Goal: Register for event/course

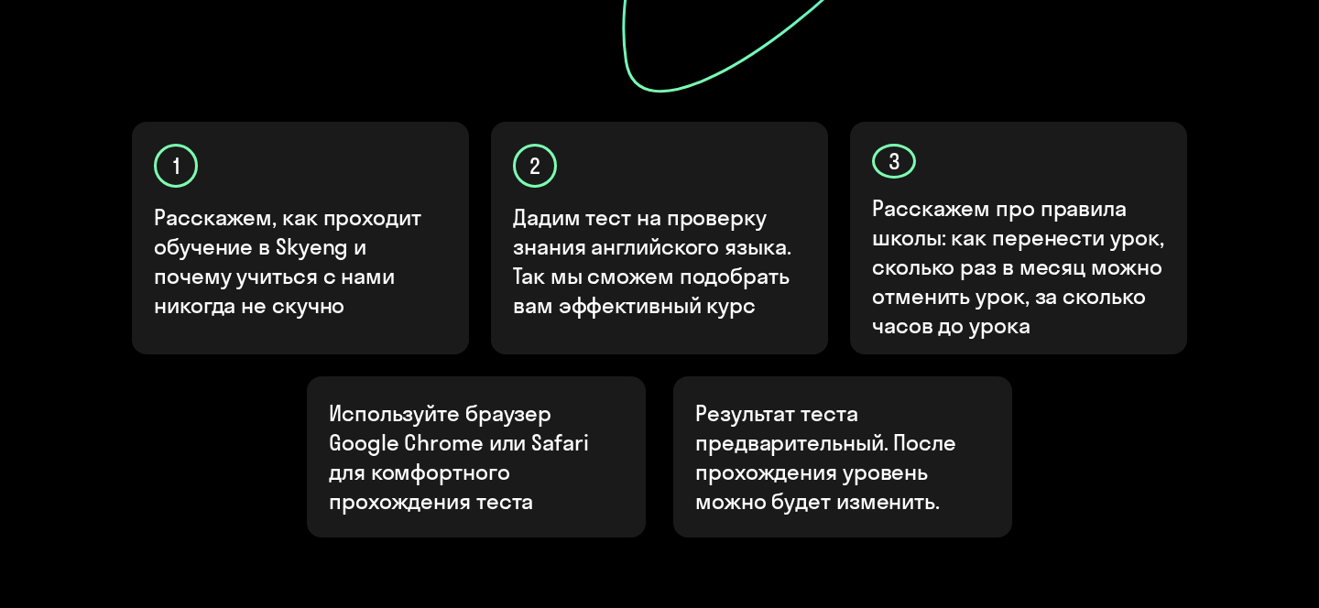
scroll to position [714, 0]
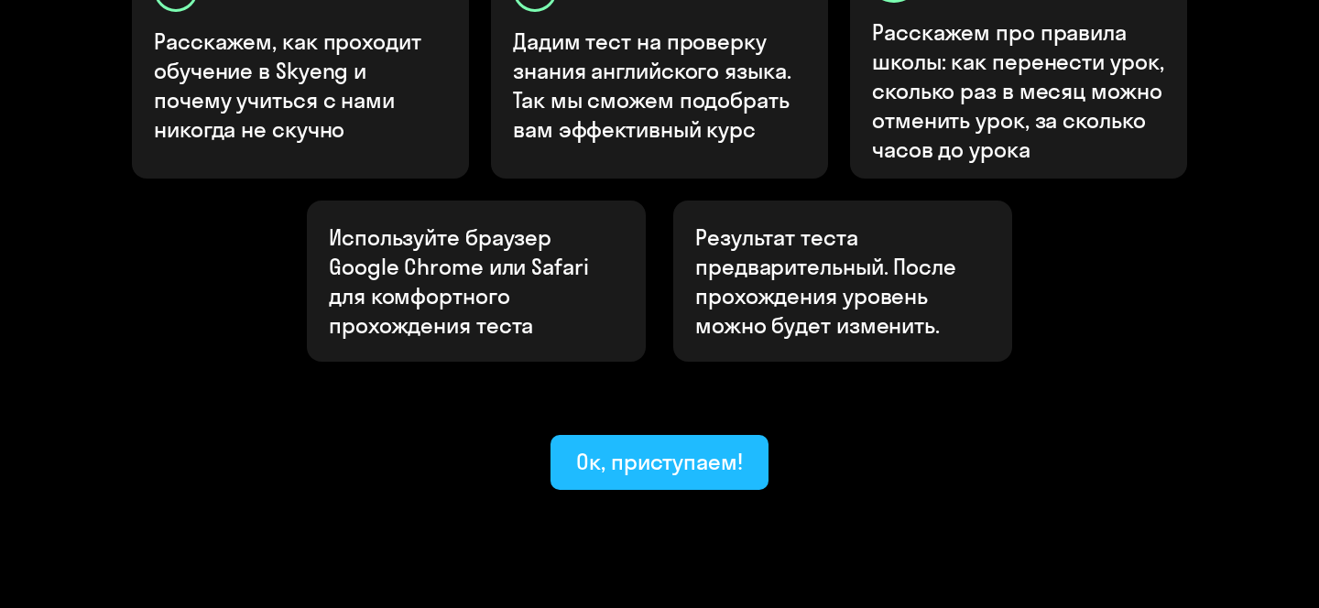
click at [624, 447] on div "Ок, приступаем!" at bounding box center [659, 461] width 167 height 29
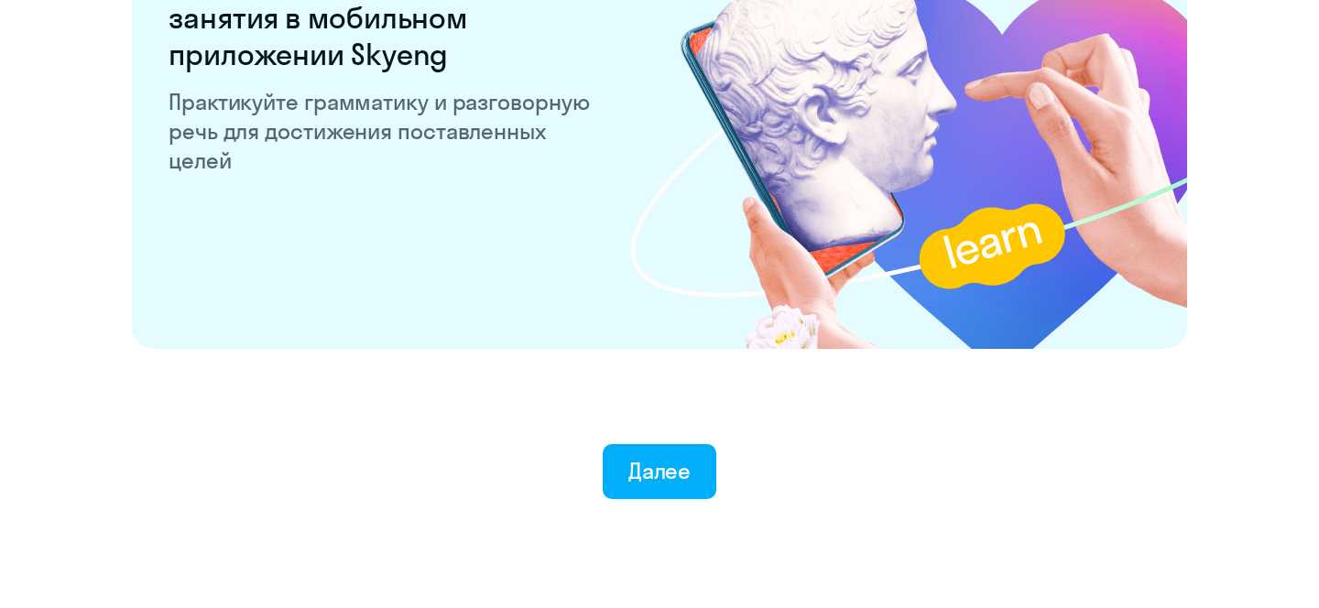
scroll to position [3637, 0]
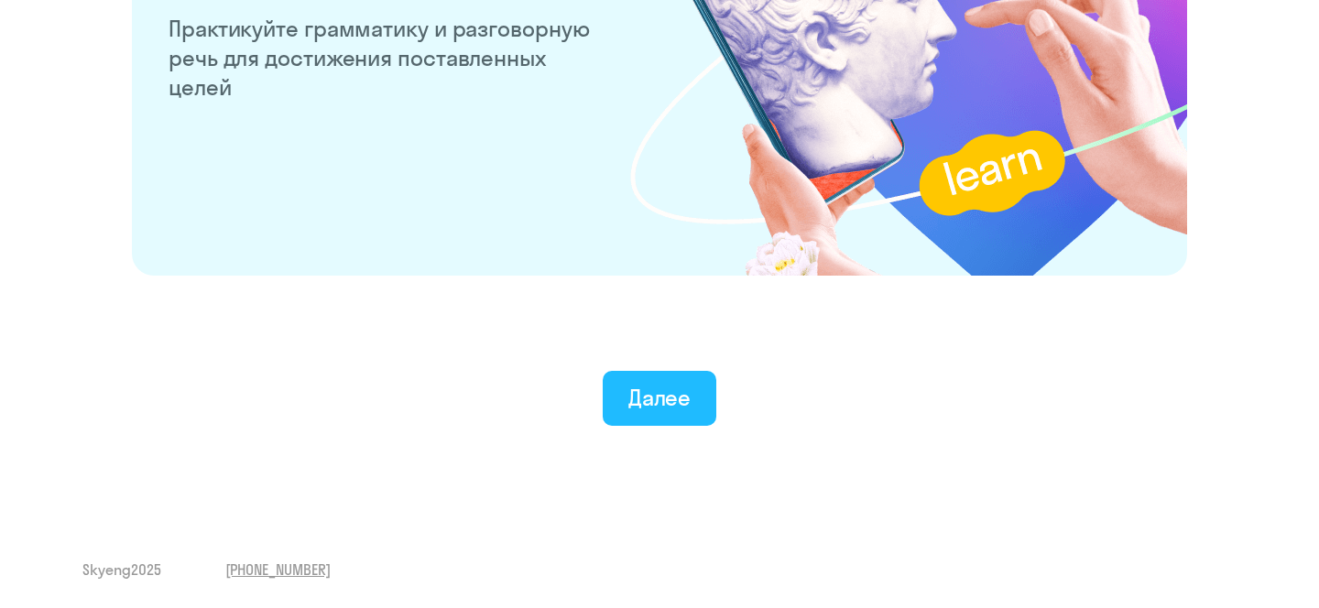
click at [672, 385] on div "Далее" at bounding box center [659, 397] width 63 height 29
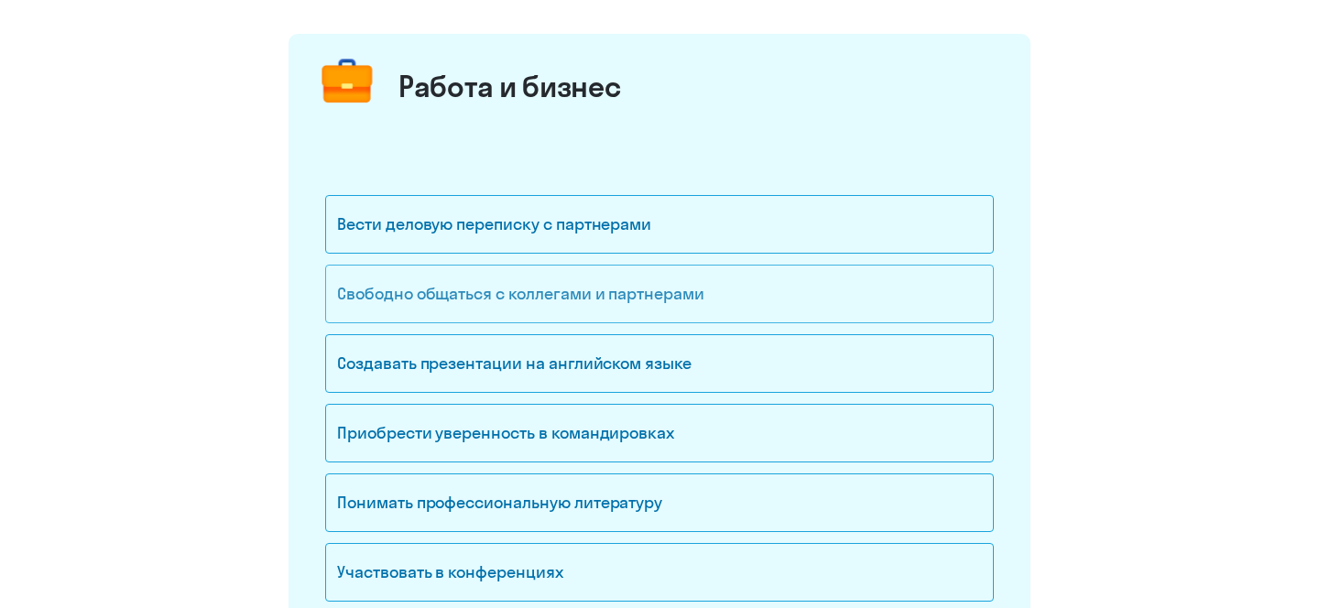
scroll to position [203, 0]
click at [568, 306] on div "Свободно общаться с коллегами и партнерами" at bounding box center [659, 295] width 669 height 59
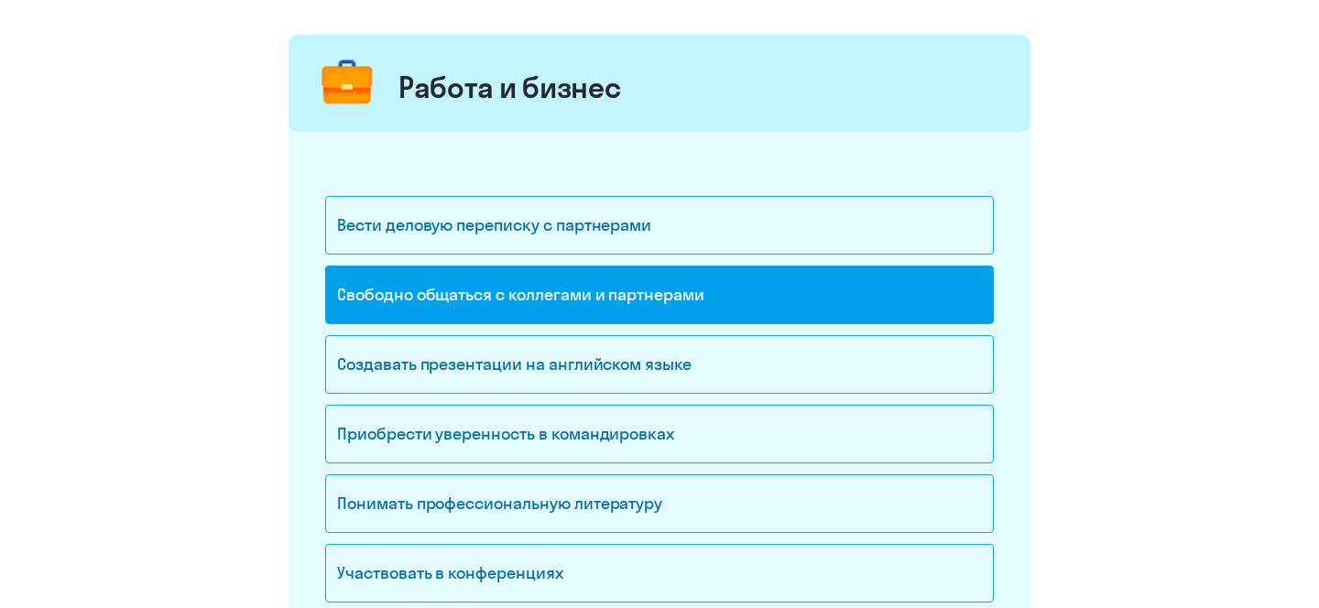
click at [550, 302] on div "Свободно общаться с коллегами и партнерами" at bounding box center [659, 295] width 669 height 59
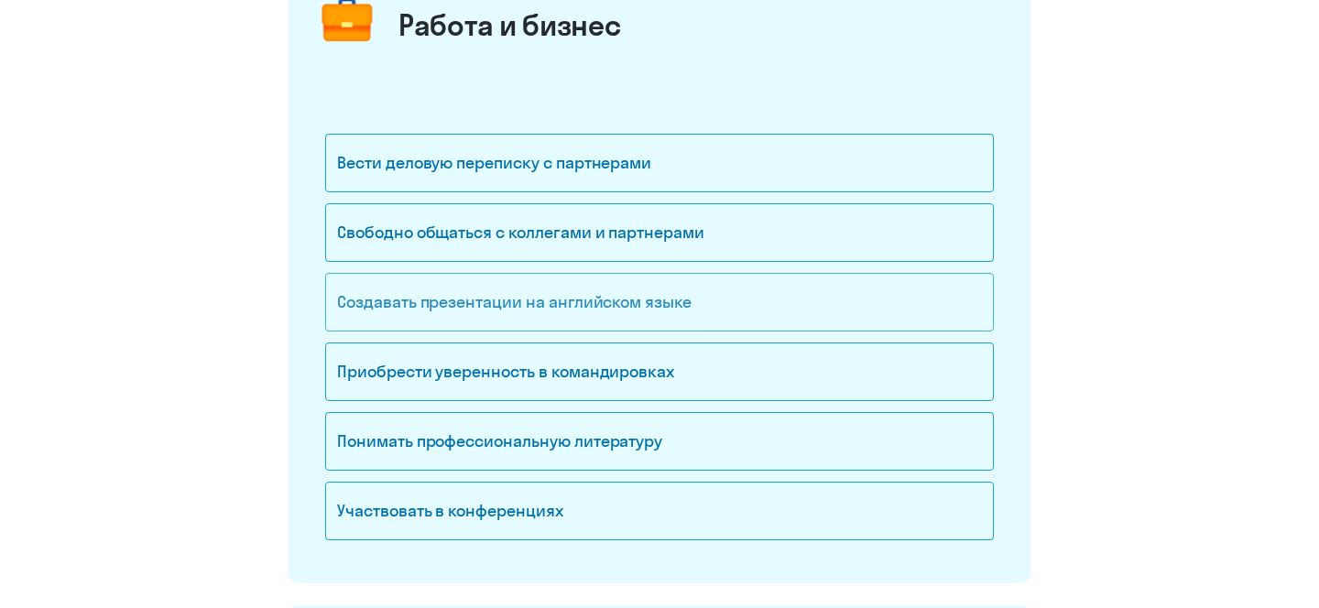
scroll to position [268, 0]
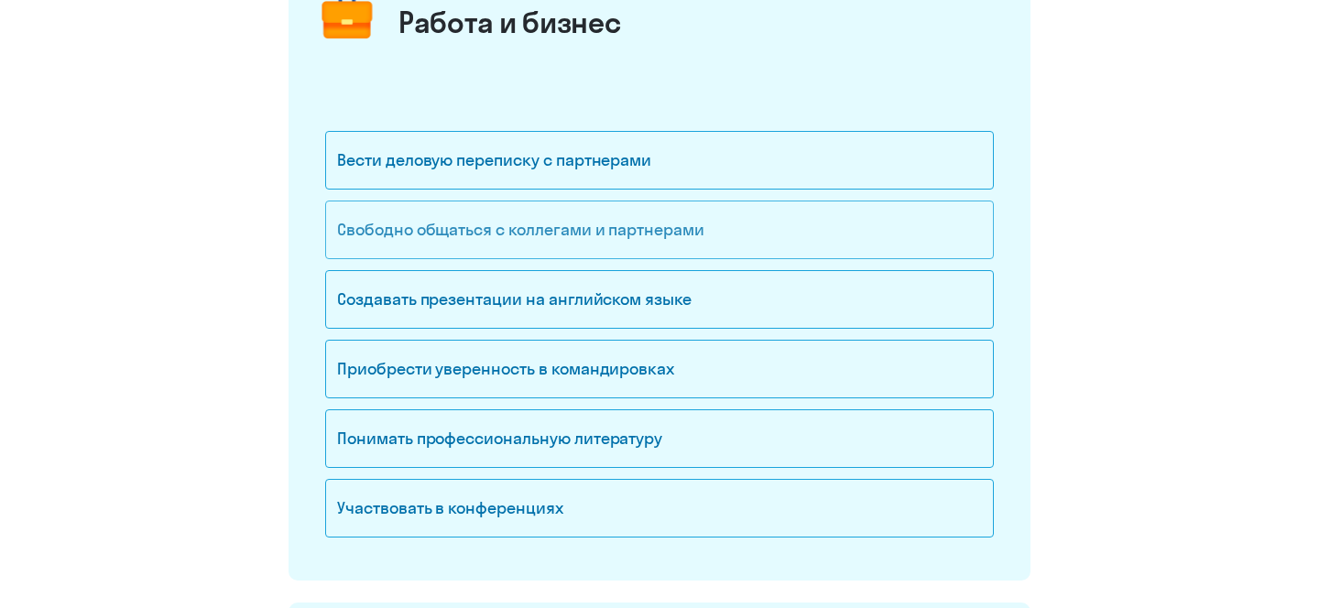
click at [537, 235] on div "Свободно общаться с коллегами и партнерами" at bounding box center [659, 230] width 669 height 59
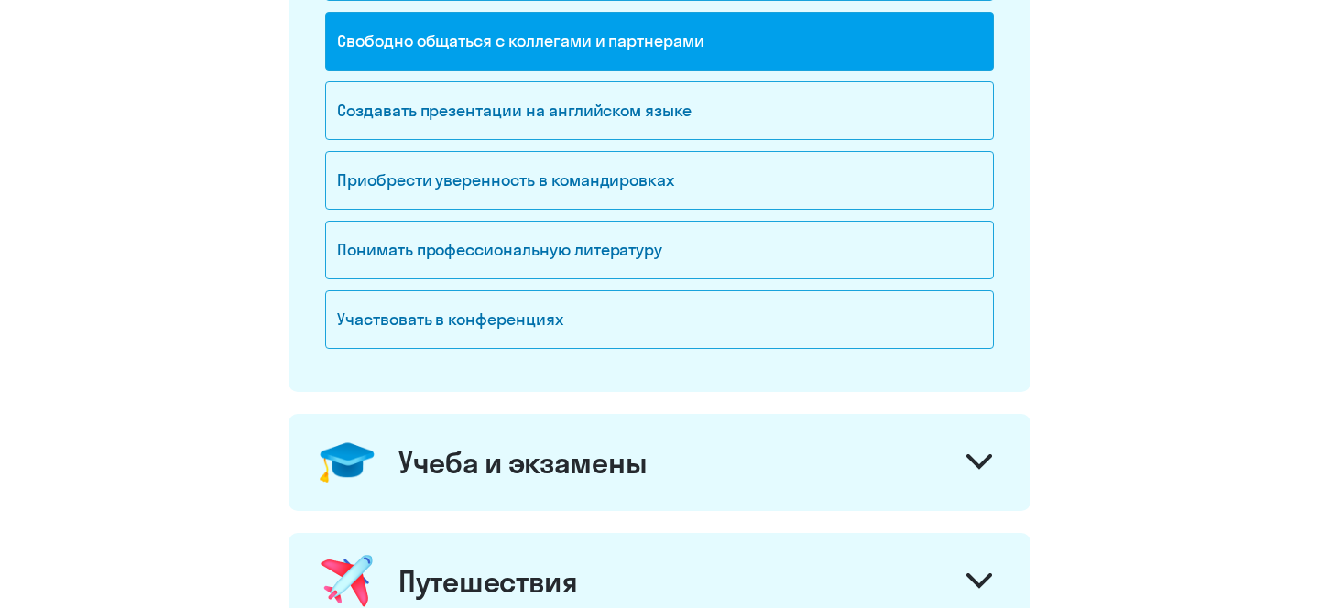
scroll to position [717, 0]
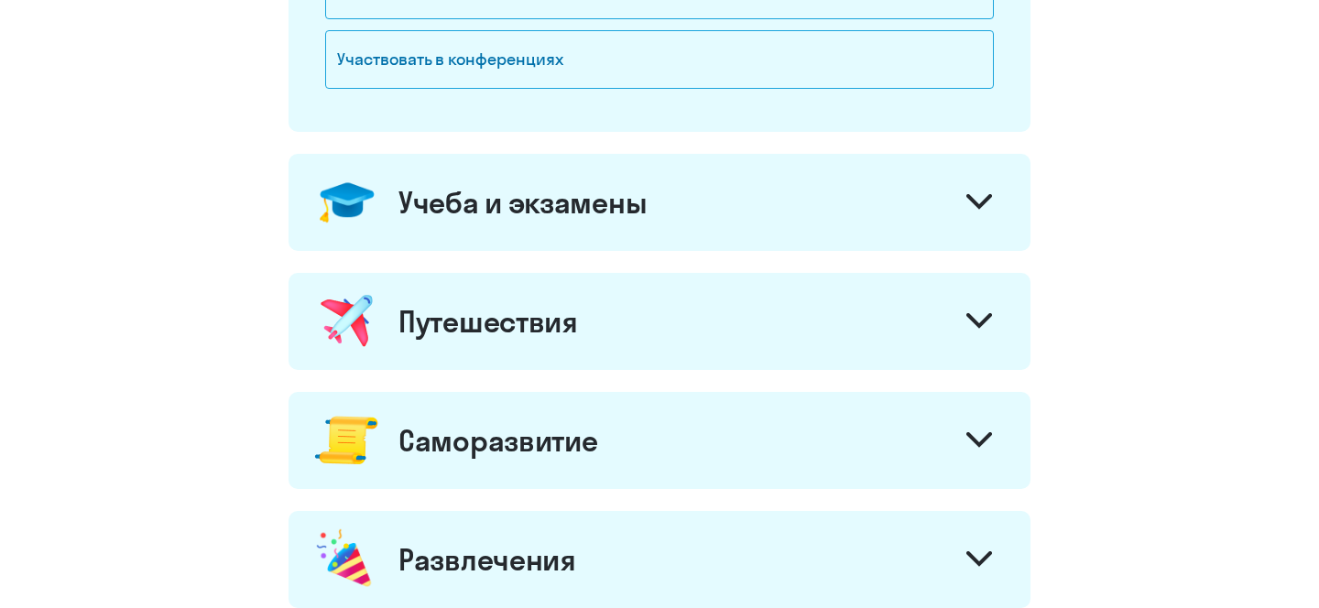
click at [542, 339] on div "Путешествия" at bounding box center [488, 321] width 180 height 37
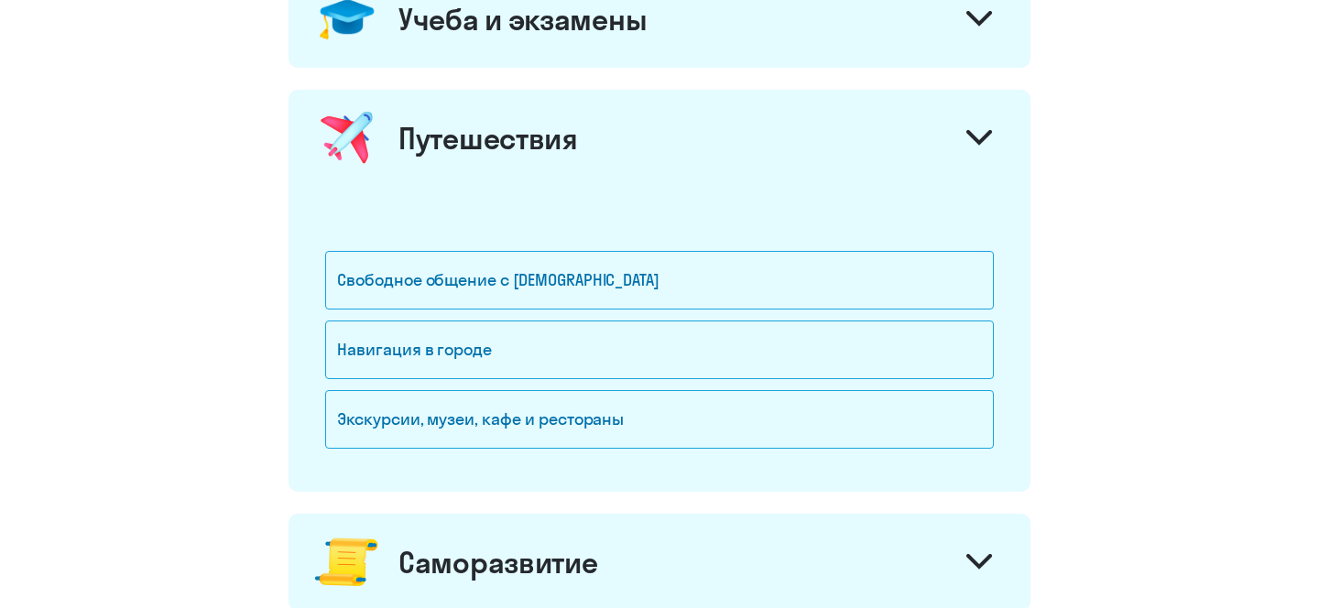
scroll to position [920, 0]
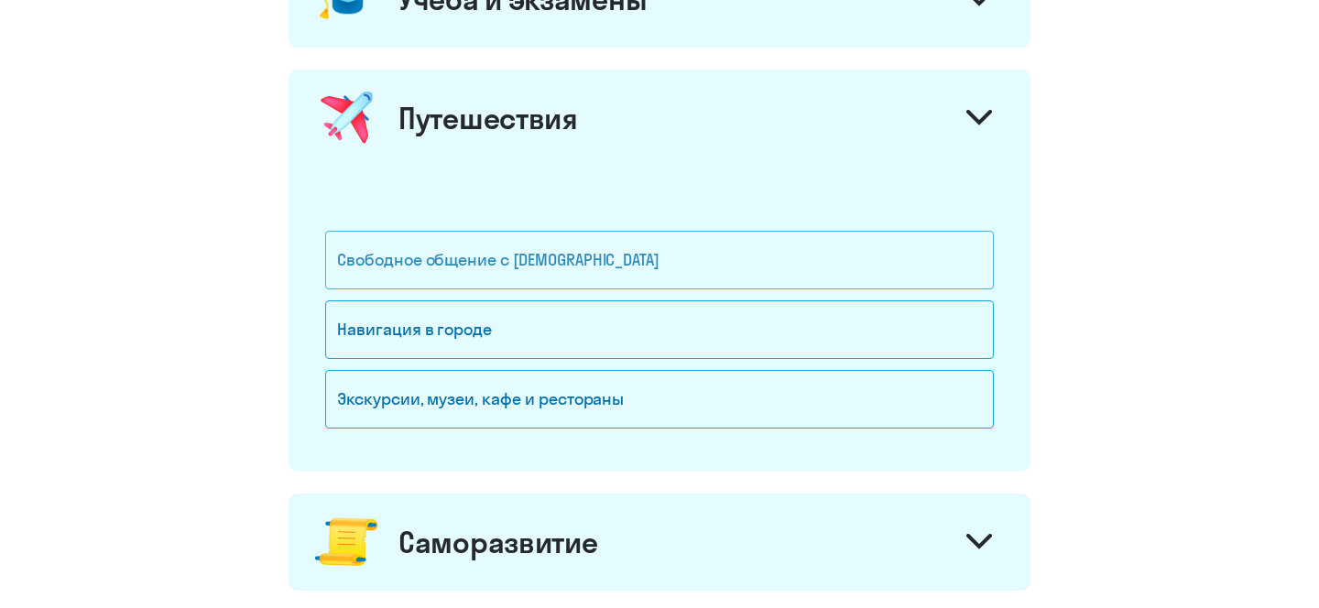
click at [546, 263] on div "Свободное общение с [DEMOGRAPHIC_DATA]" at bounding box center [659, 260] width 669 height 59
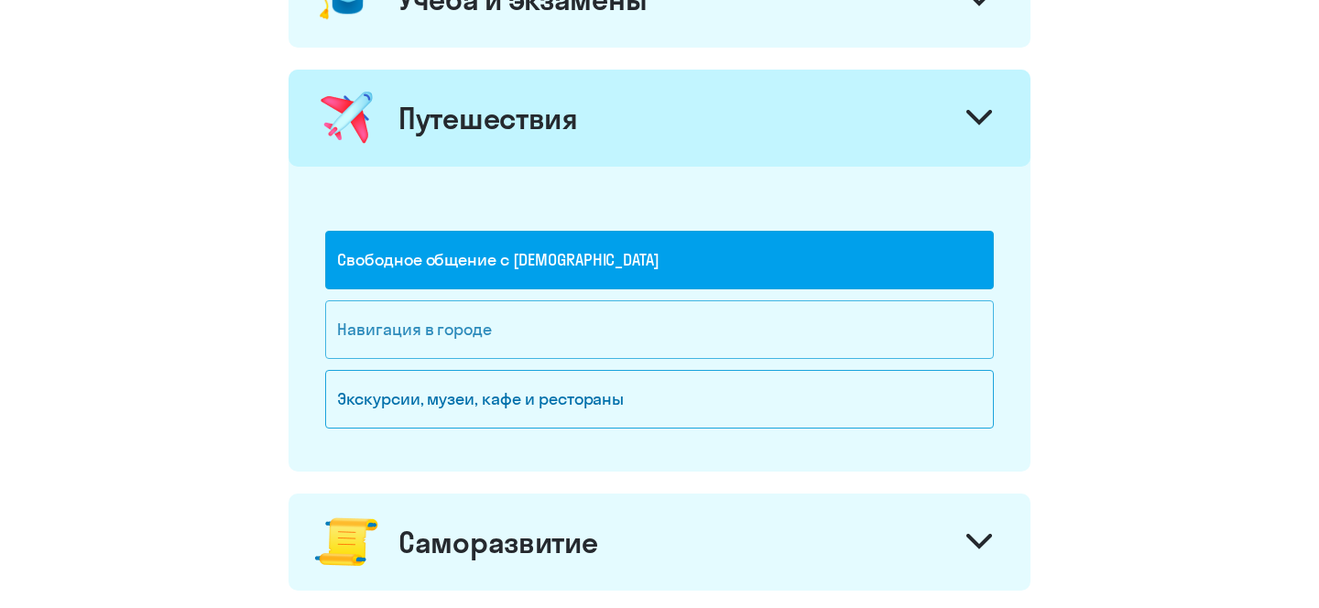
click at [522, 332] on div "Навигация в городе" at bounding box center [659, 329] width 669 height 59
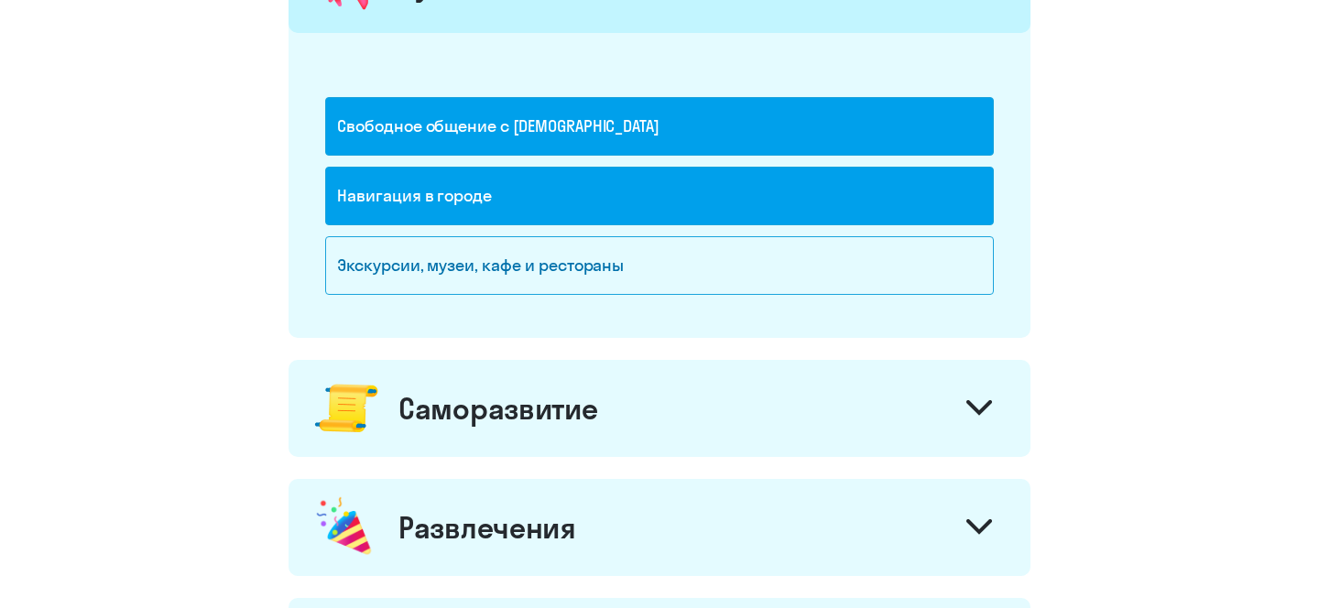
scroll to position [1228, 0]
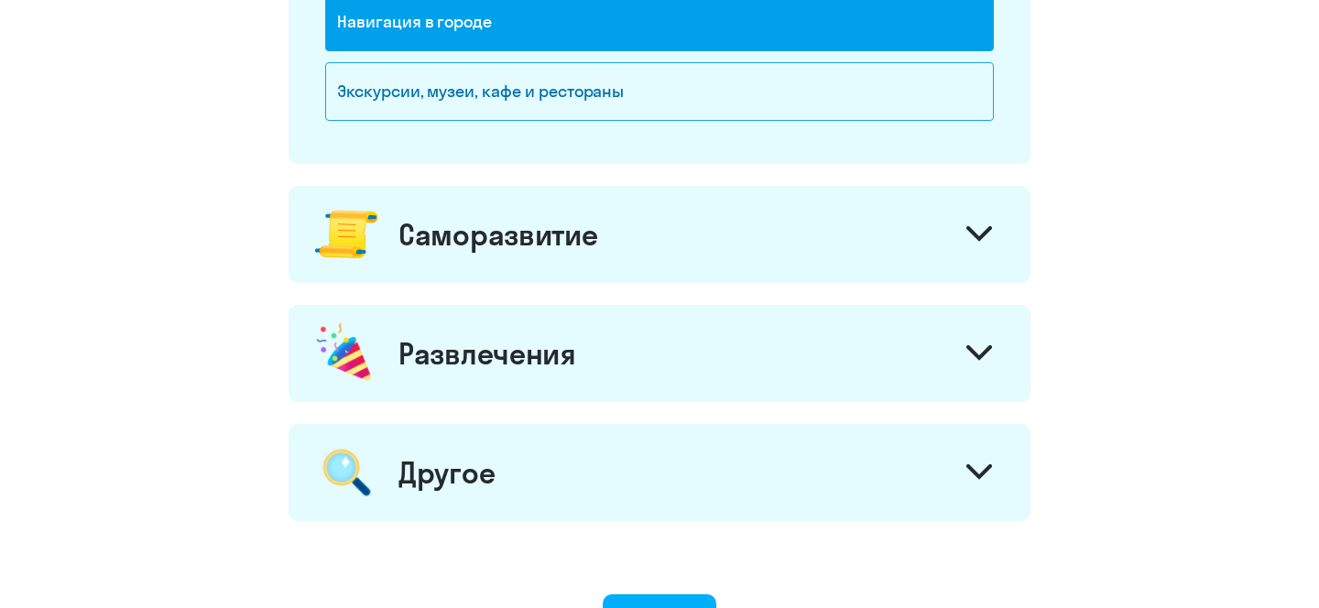
click at [532, 276] on div "Саморазвитие" at bounding box center [659, 234] width 742 height 97
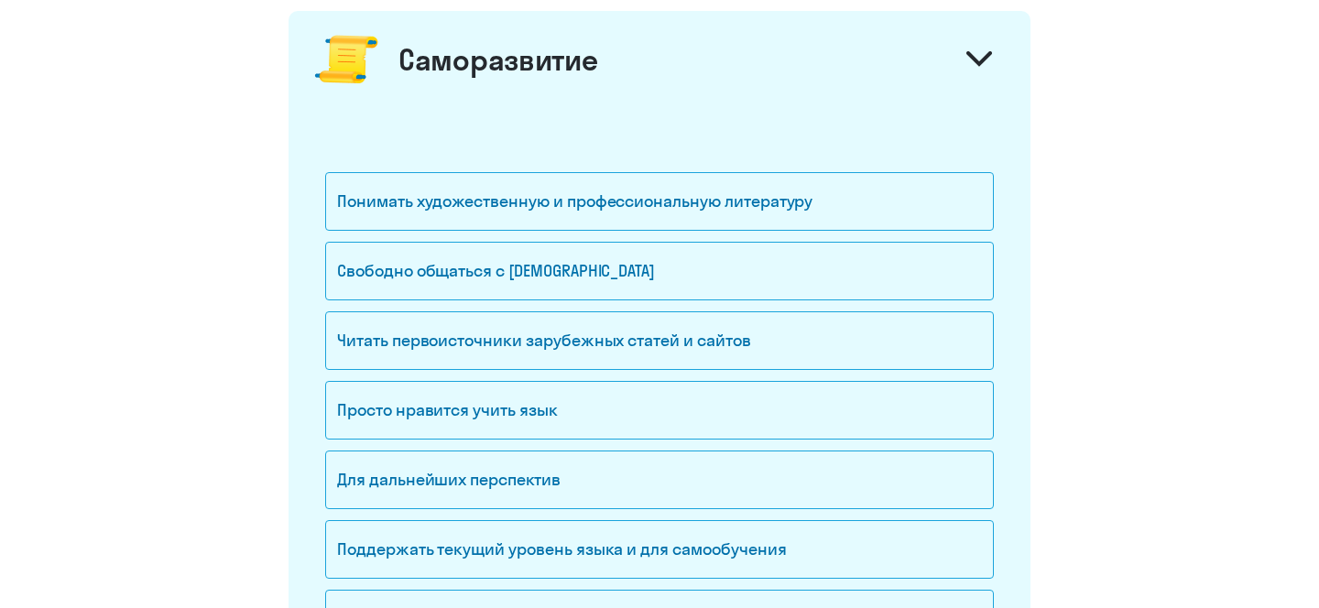
scroll to position [1415, 0]
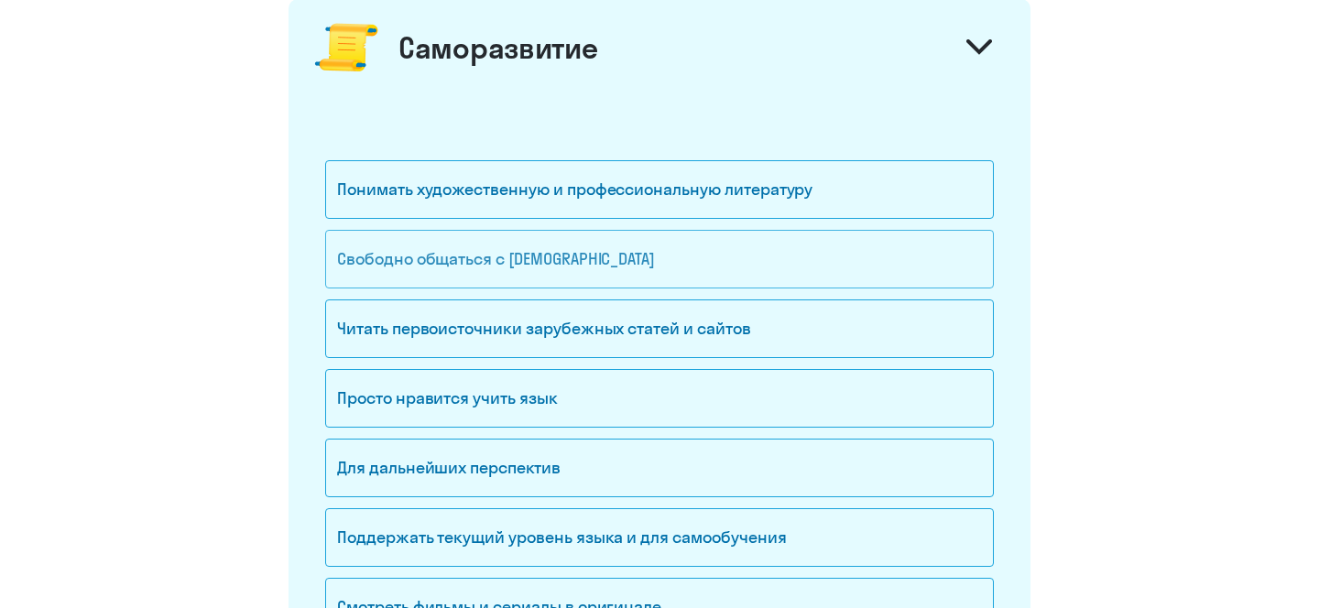
click at [535, 256] on div "Свободно общаться с [DEMOGRAPHIC_DATA]" at bounding box center [659, 259] width 669 height 59
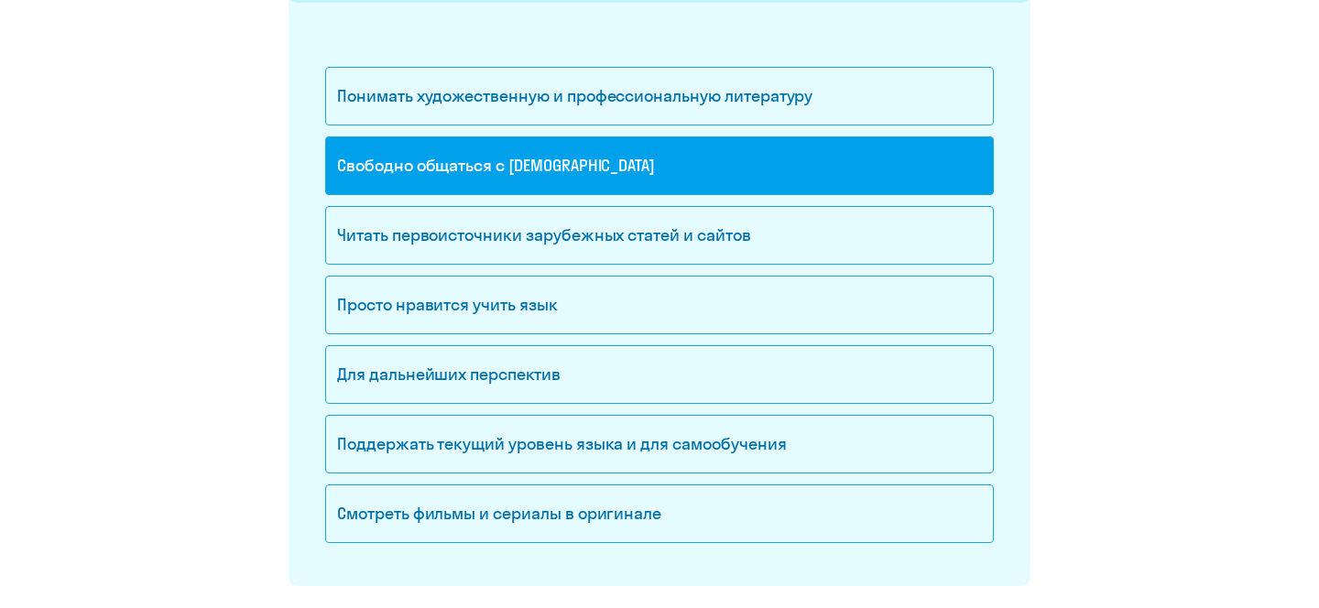
scroll to position [1516, 0]
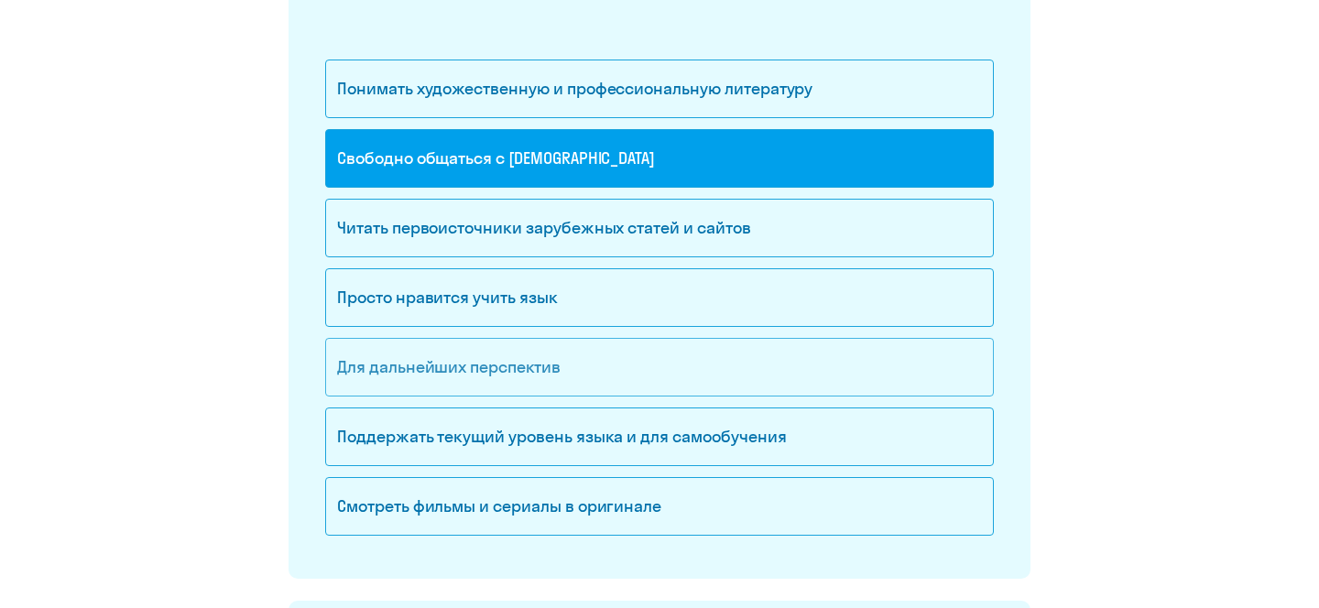
click at [506, 348] on div "Для дальнейших перспектив" at bounding box center [659, 367] width 669 height 59
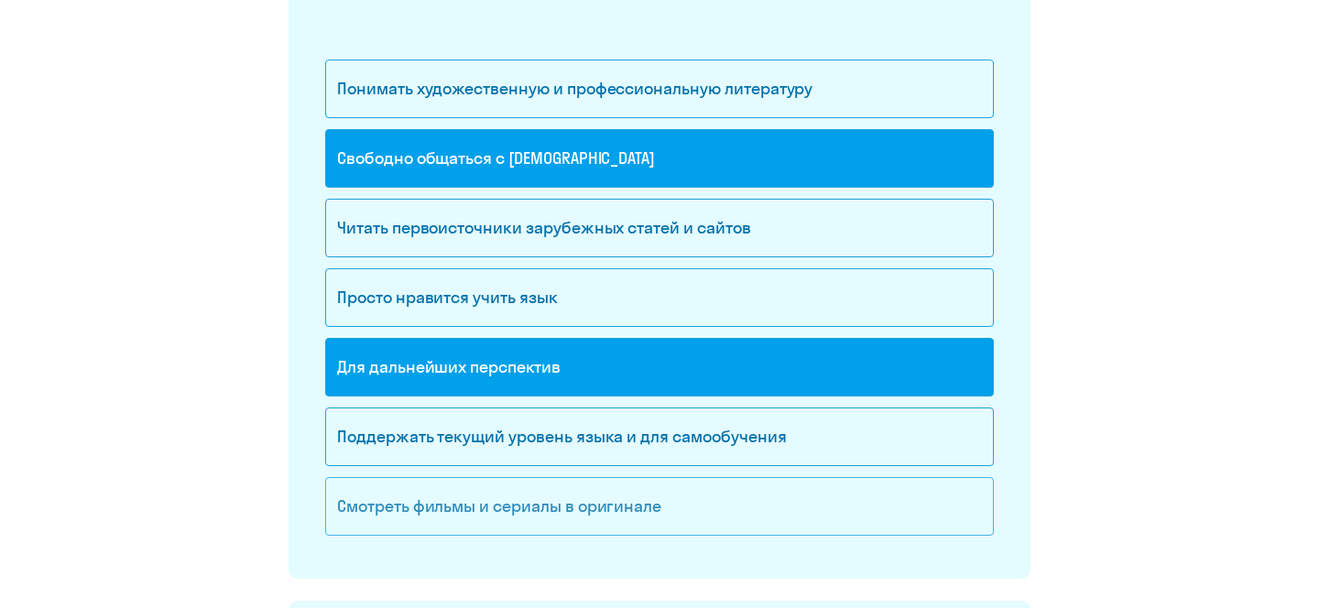
click at [486, 497] on div "Смотреть фильмы и сериалы в оригинале" at bounding box center [659, 506] width 669 height 59
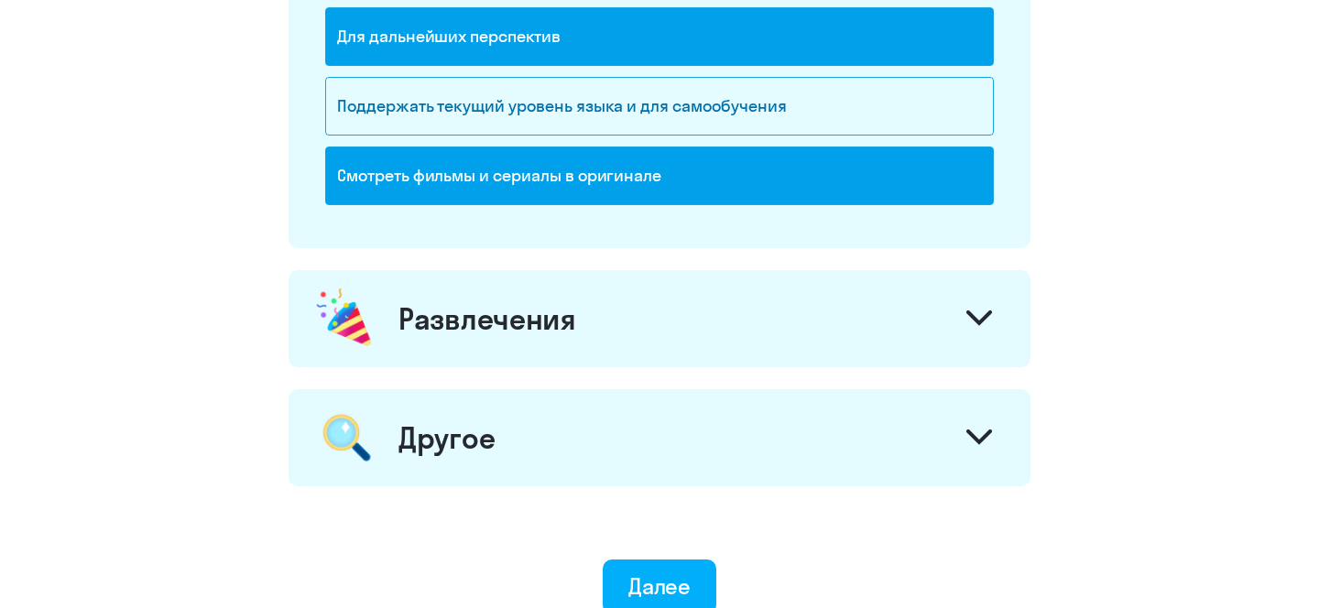
scroll to position [2004, 0]
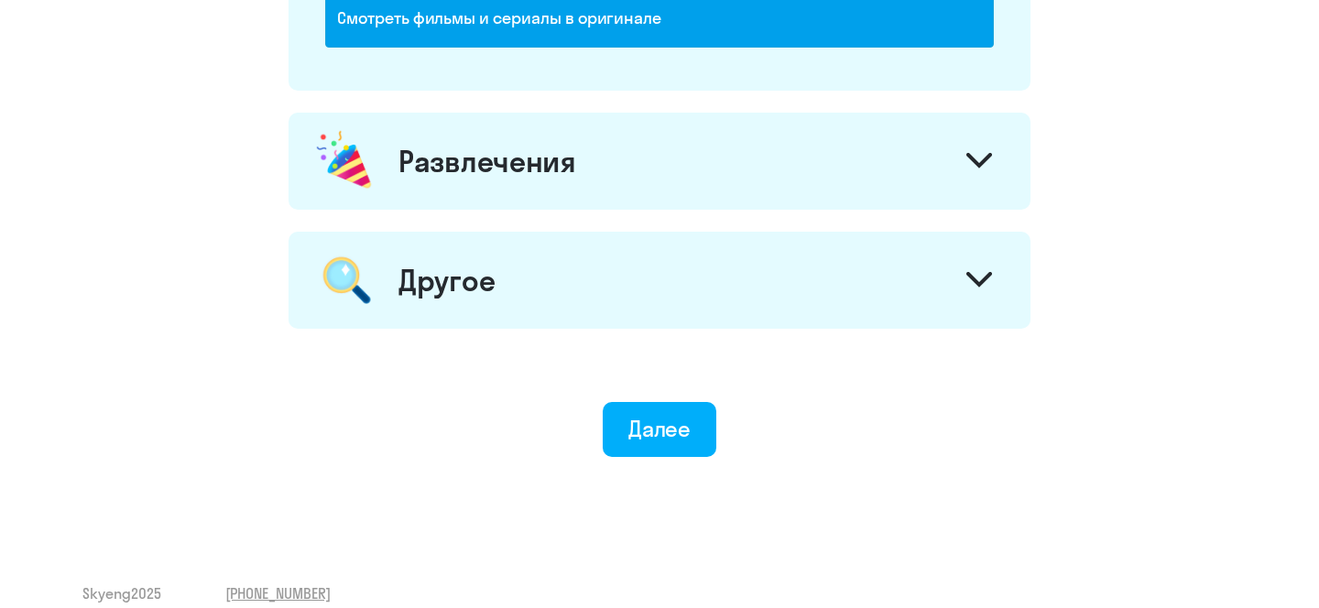
click at [528, 184] on div "Развлечения" at bounding box center [659, 161] width 742 height 97
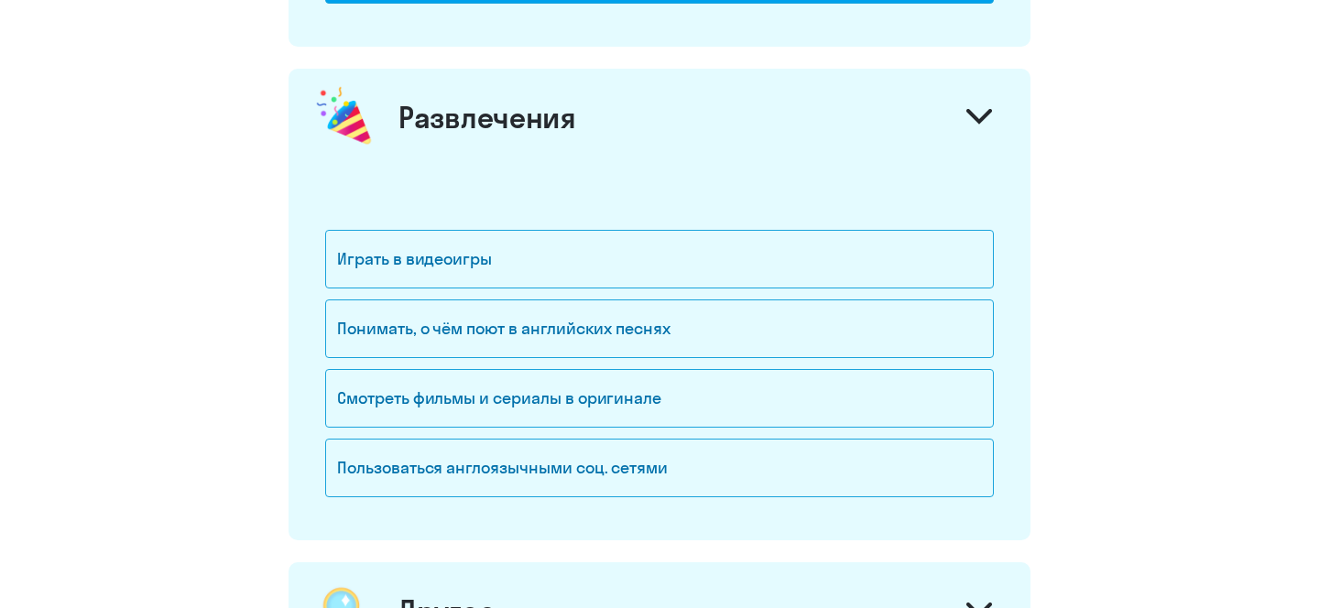
scroll to position [2074, 0]
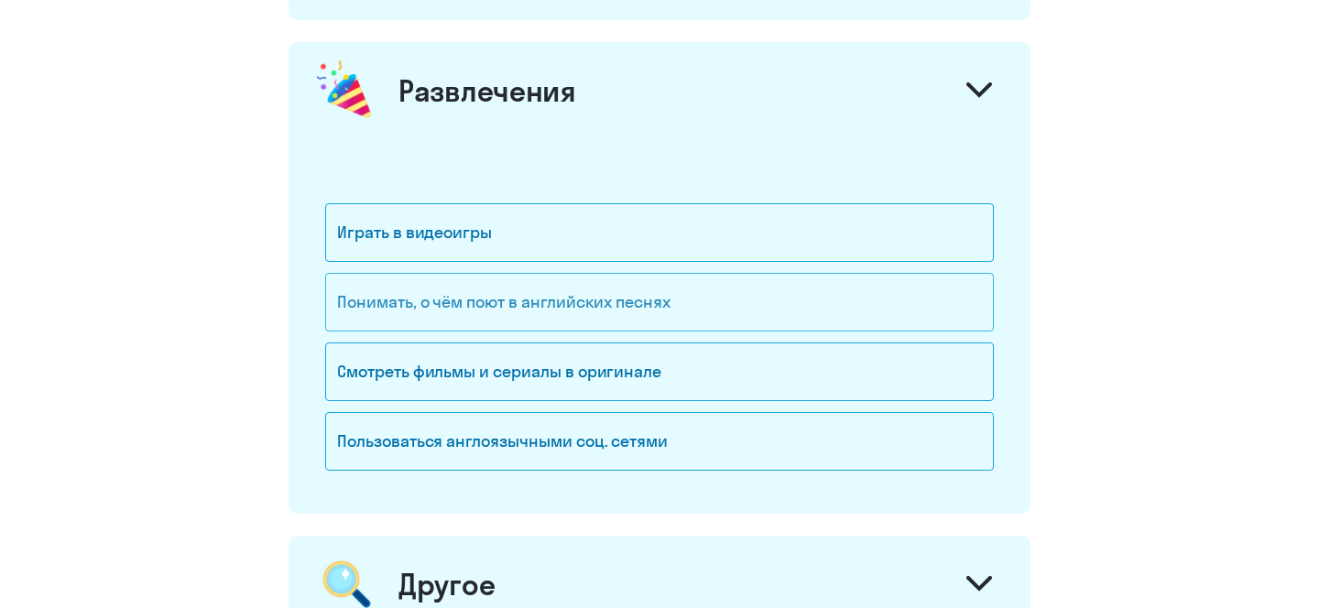
click at [492, 297] on div "Понимать, о чём поют в английских песнях" at bounding box center [659, 302] width 669 height 59
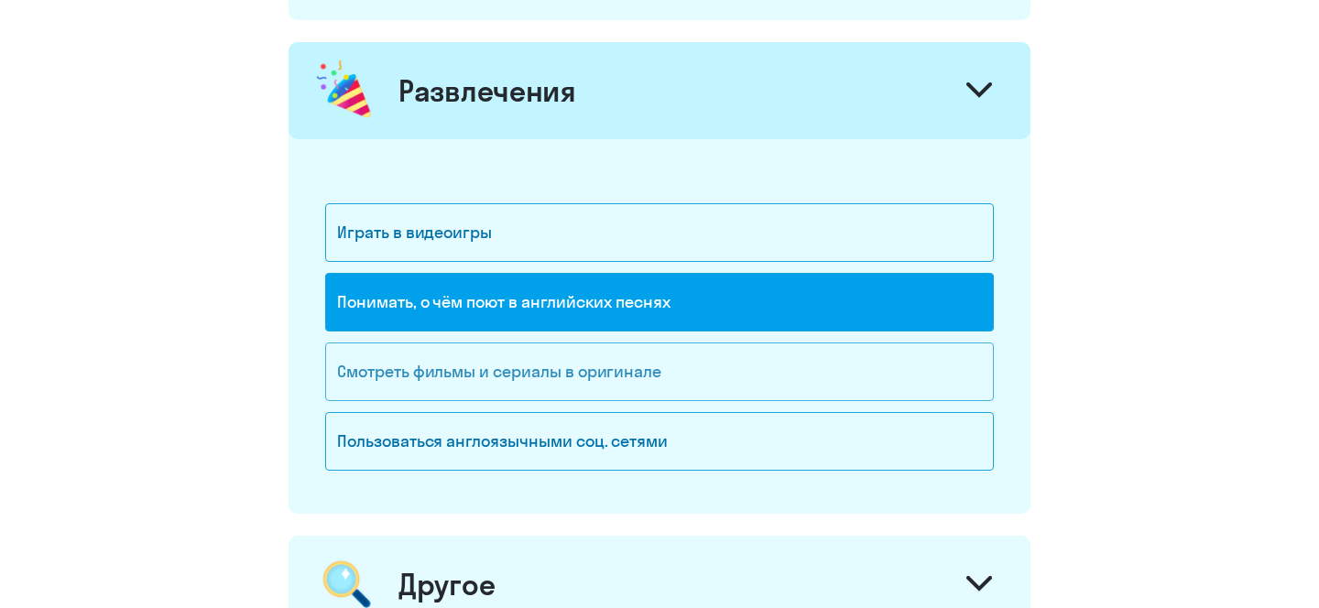
click at [475, 382] on div "Смотреть фильмы и сериалы в оригинале" at bounding box center [659, 372] width 669 height 59
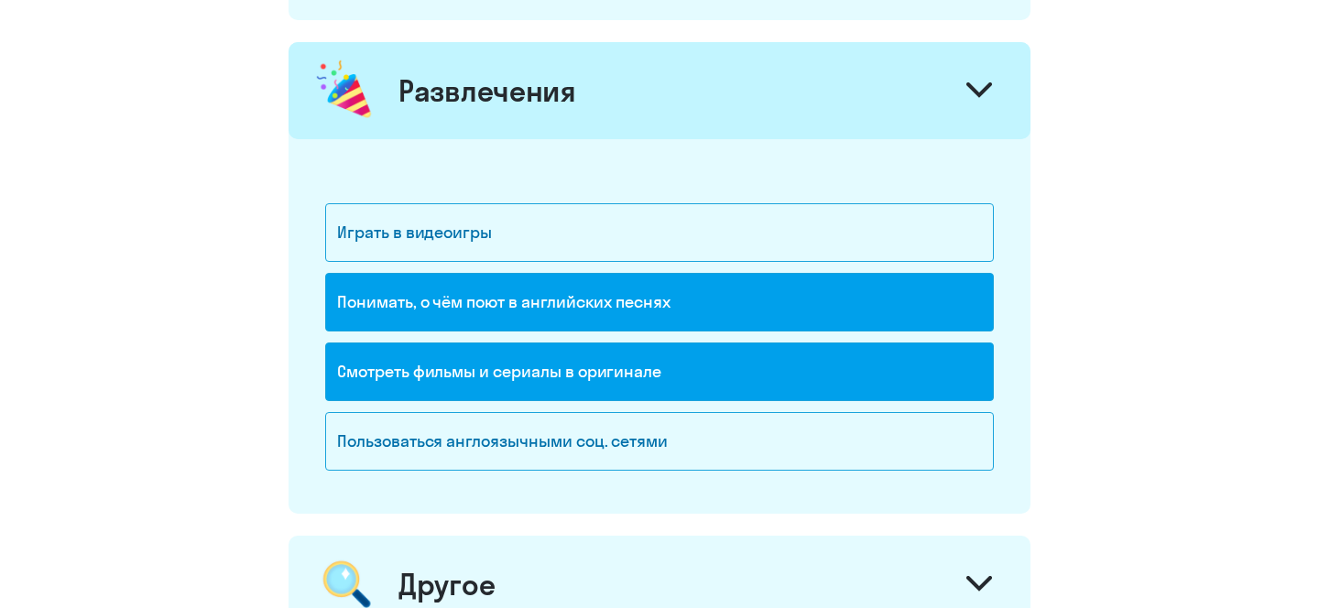
scroll to position [2402, 0]
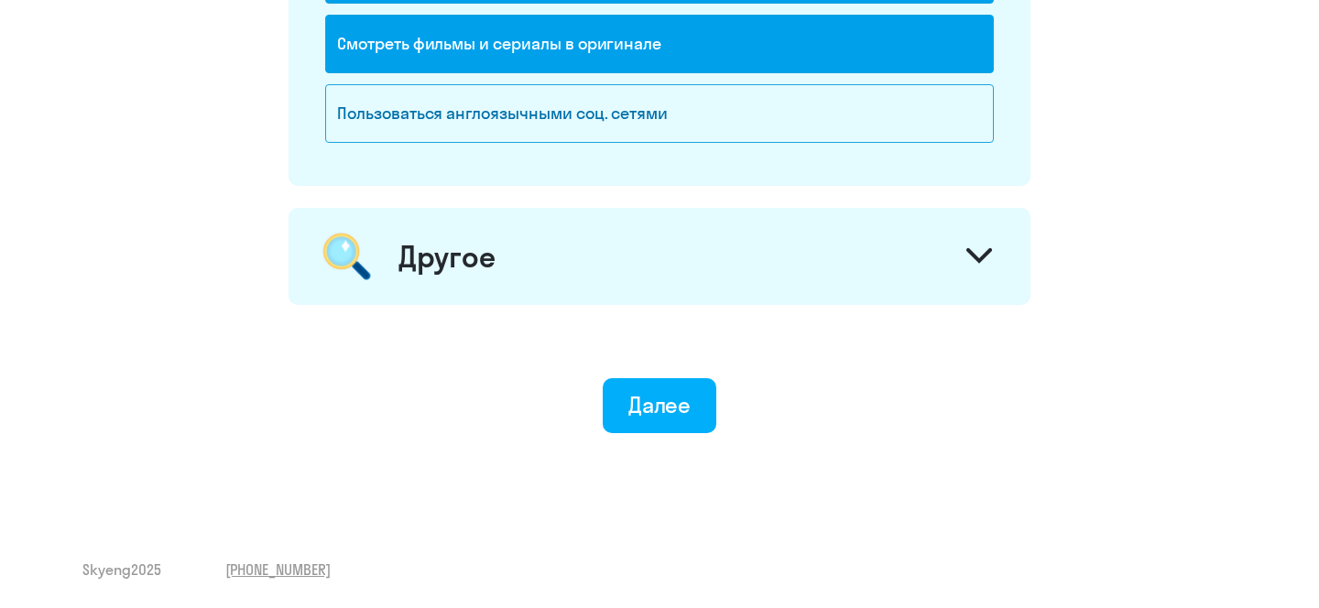
click at [501, 257] on div "Другое" at bounding box center [659, 256] width 742 height 97
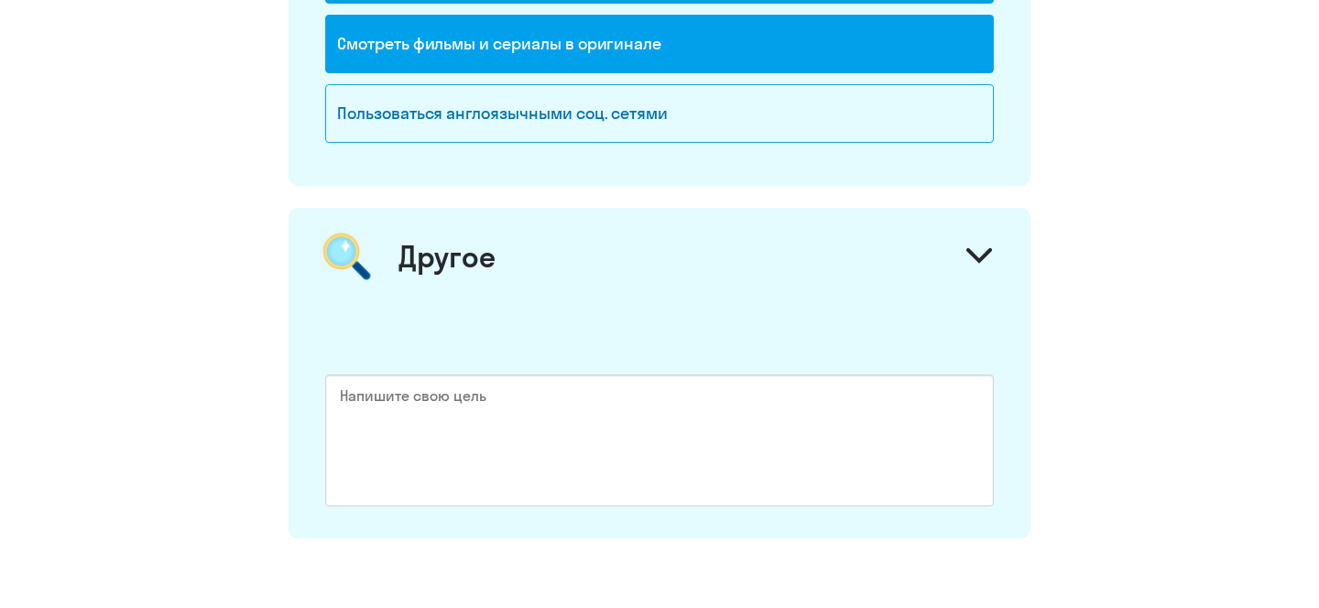
scroll to position [2636, 0]
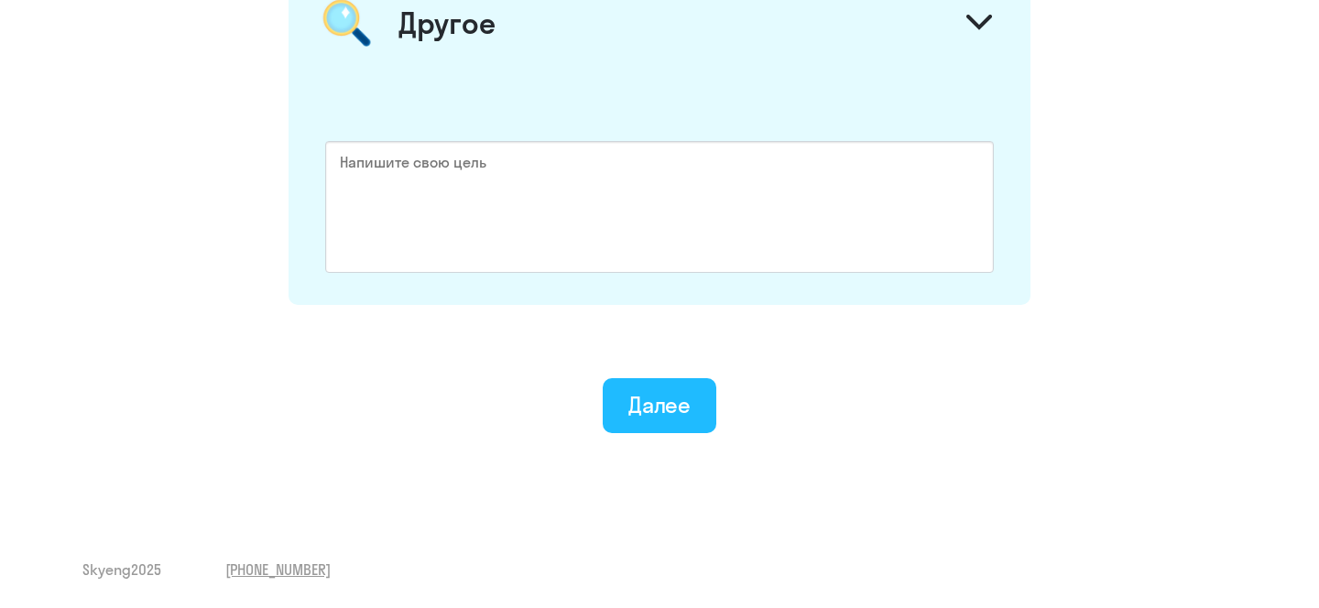
click at [648, 399] on div "Далее" at bounding box center [659, 404] width 63 height 29
